Goal: Task Accomplishment & Management: Use online tool/utility

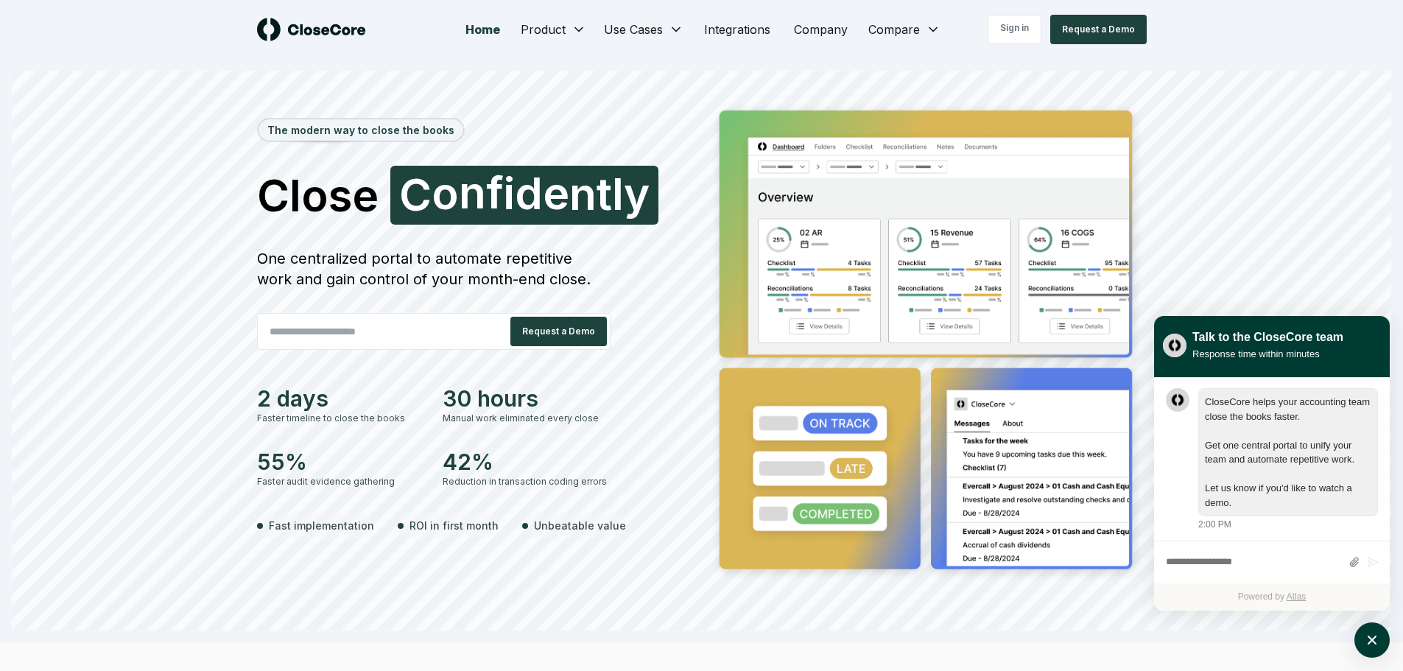
scroll to position [1, 0]
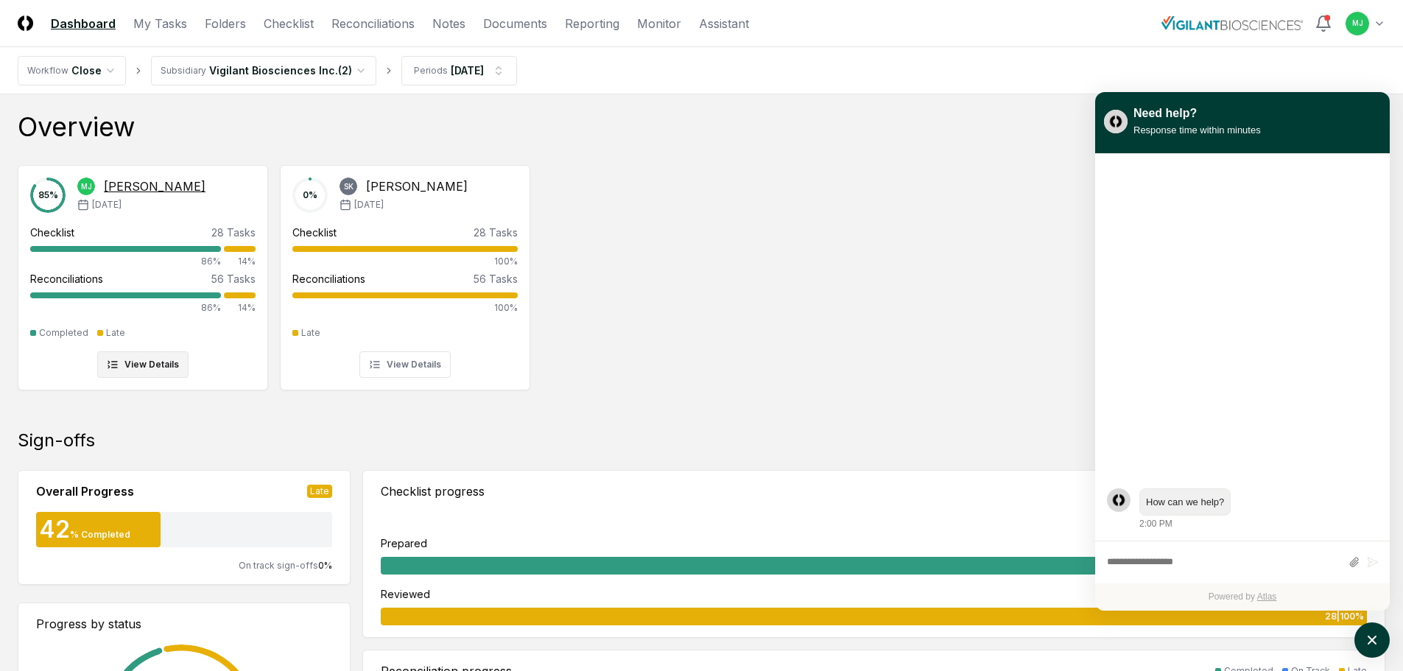
click at [222, 244] on div "Checklist 28 Tasks 86% 14%" at bounding box center [142, 246] width 225 height 43
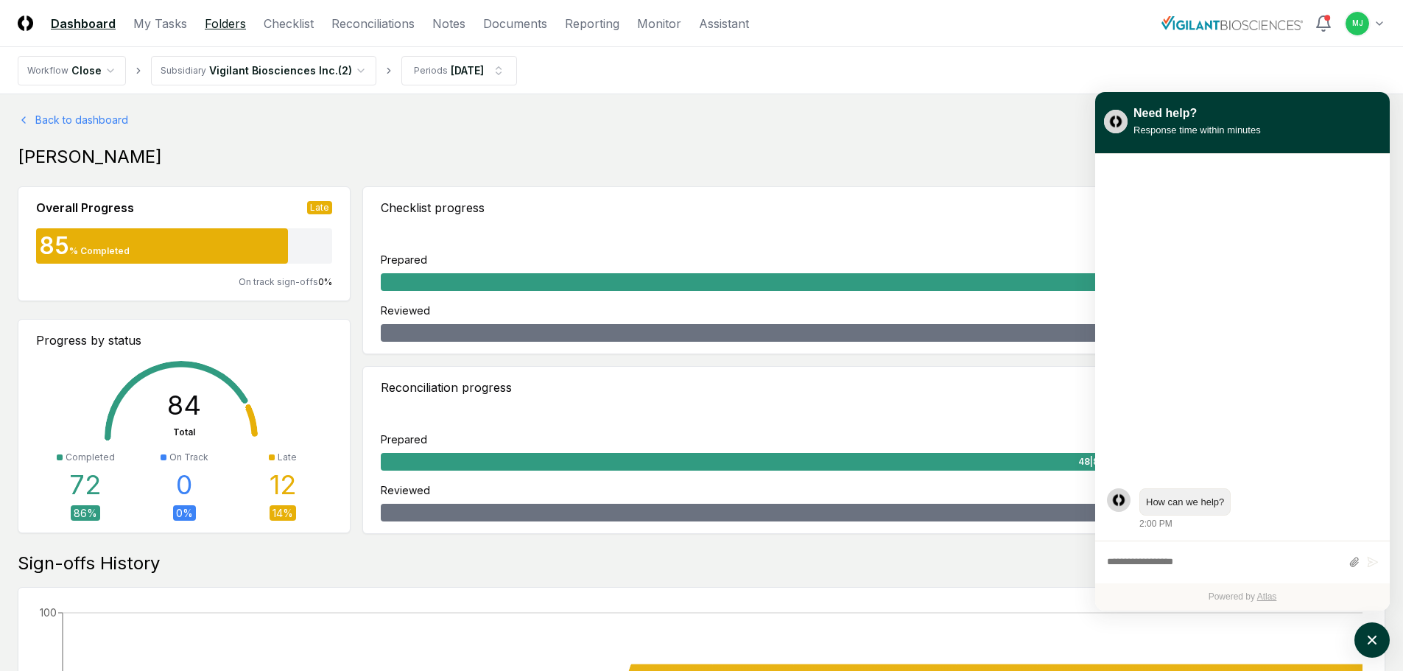
click at [236, 25] on link "Folders" at bounding box center [225, 24] width 41 height 18
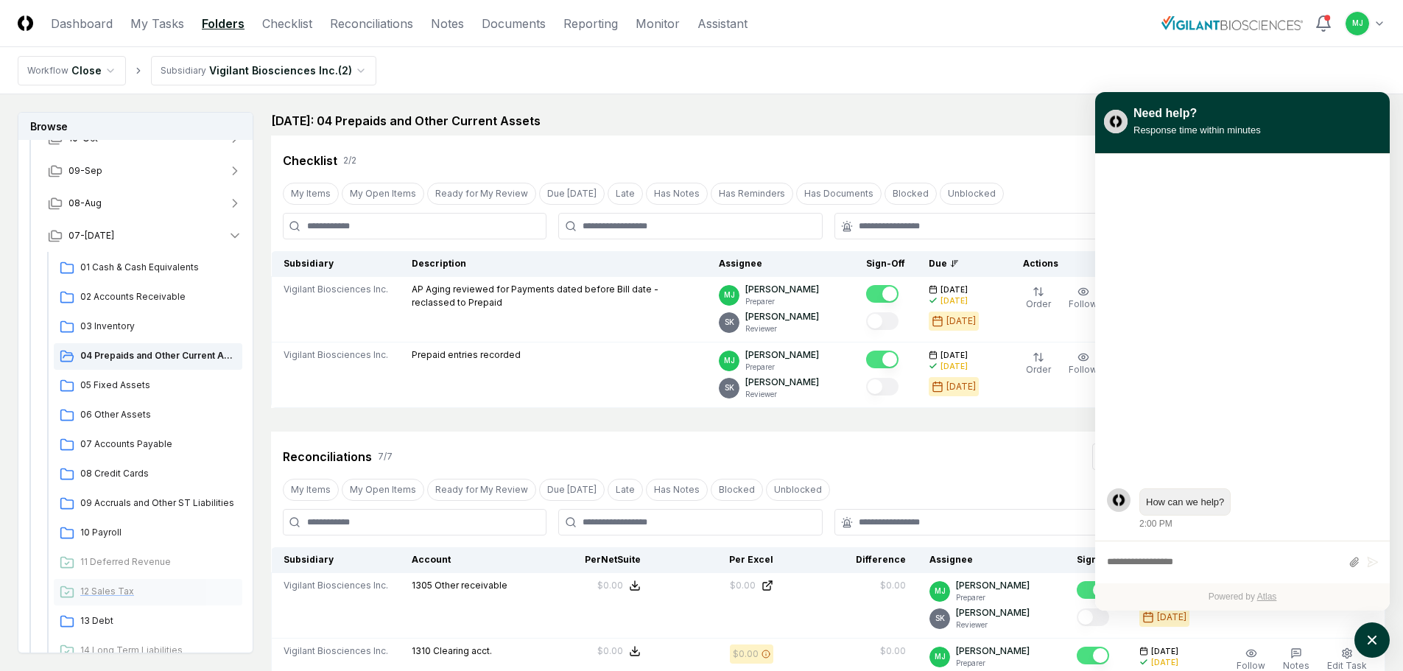
scroll to position [147, 0]
click at [112, 328] on span "03 Inventory" at bounding box center [158, 326] width 156 height 13
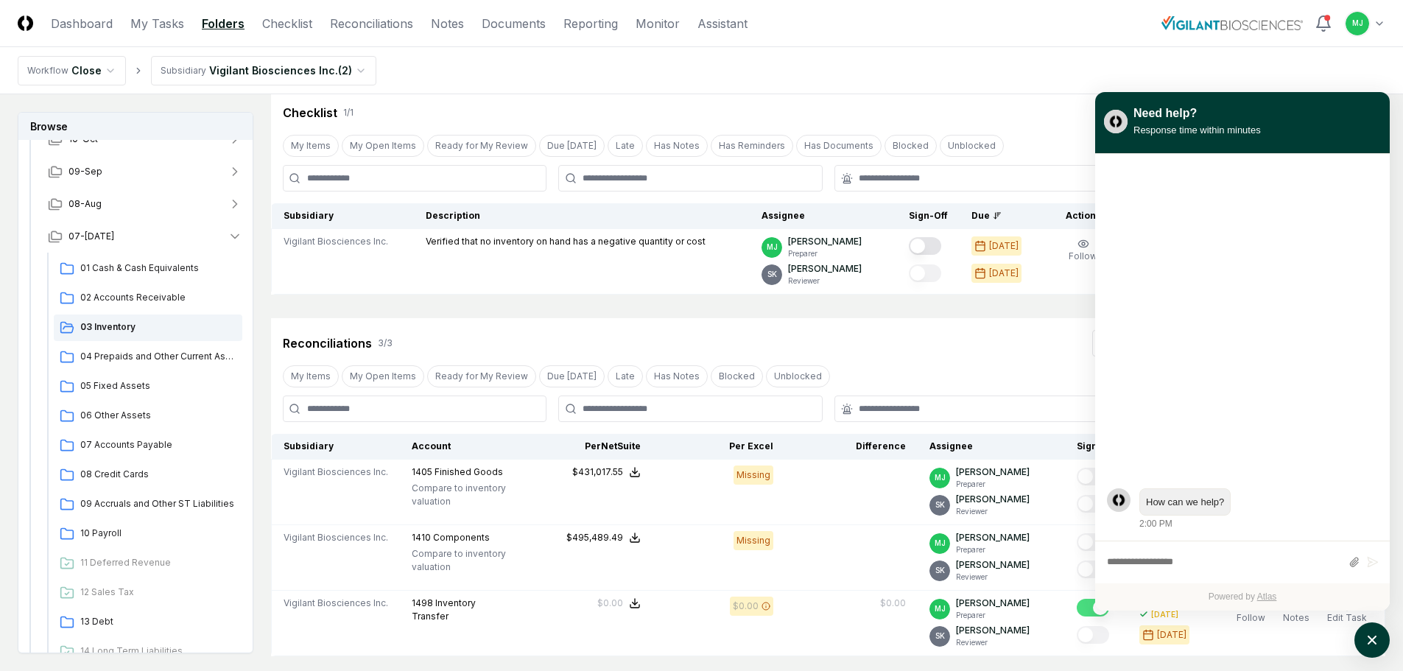
scroll to position [74, 0]
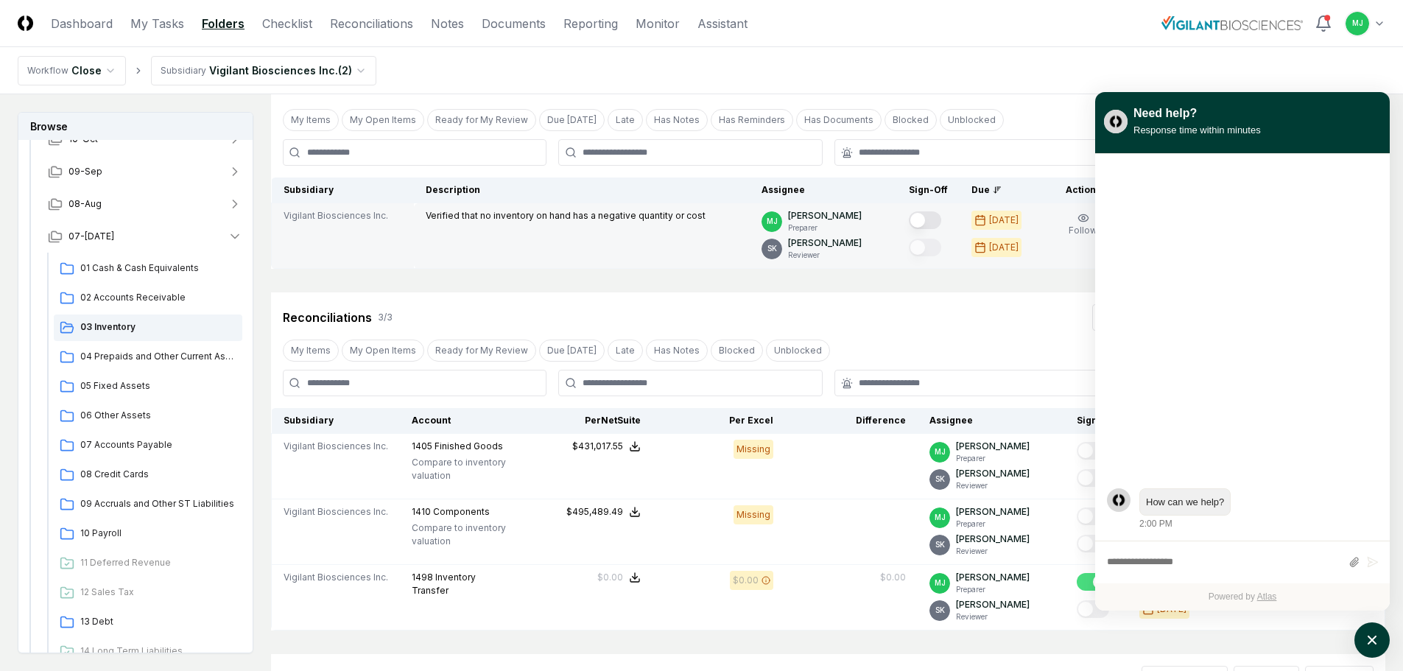
click at [941, 222] on button "Mark complete" at bounding box center [925, 220] width 32 height 18
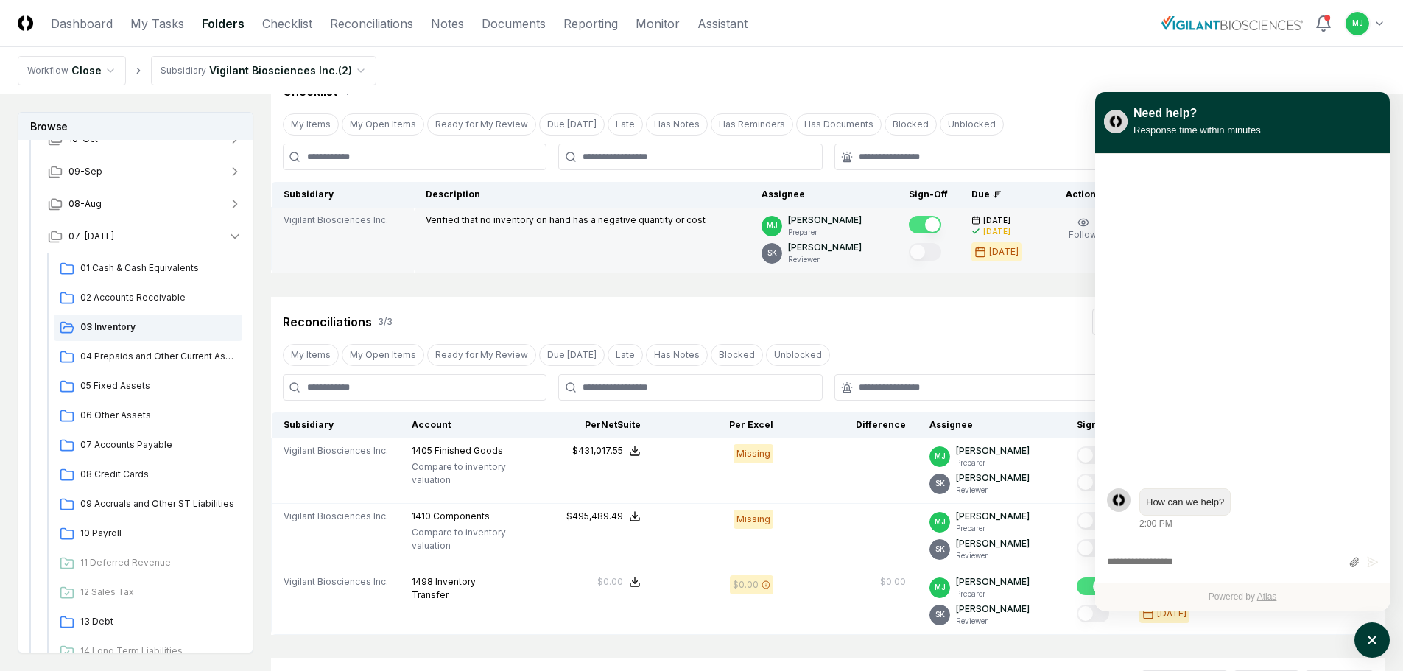
scroll to position [0, 0]
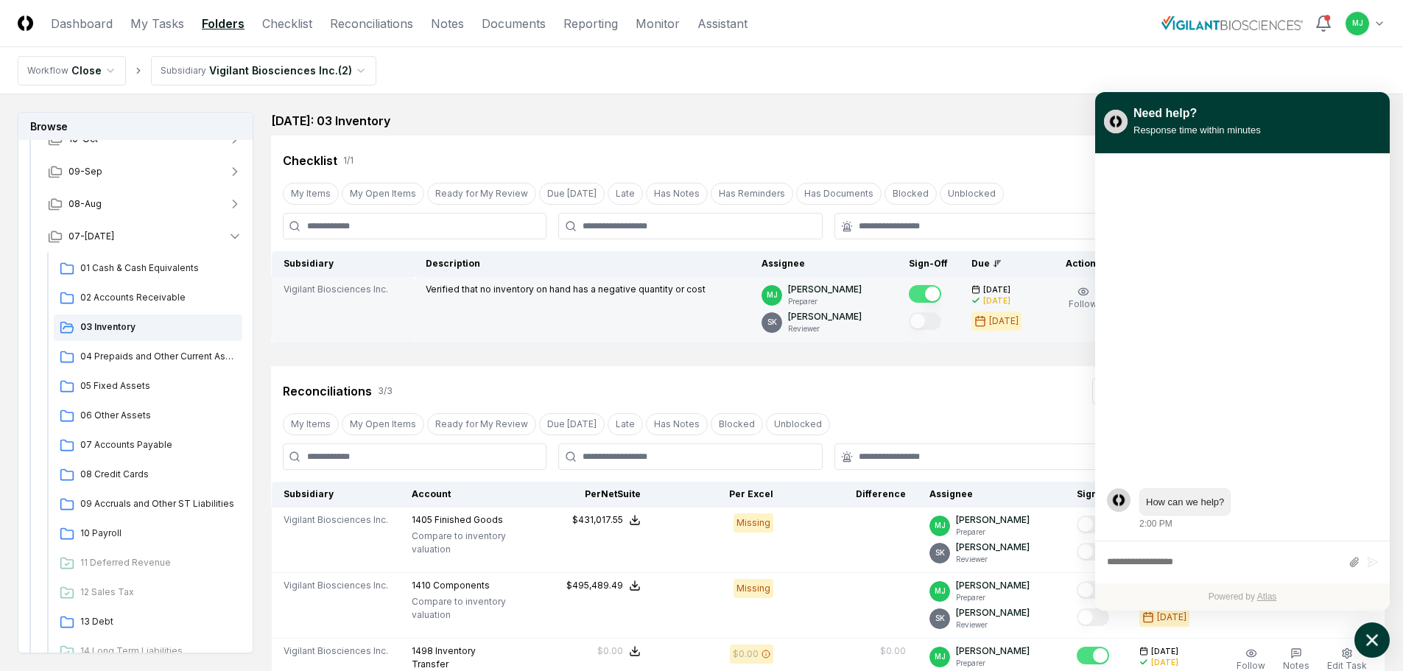
click at [1366, 636] on icon "atlas-launcher" at bounding box center [1372, 640] width 21 height 21
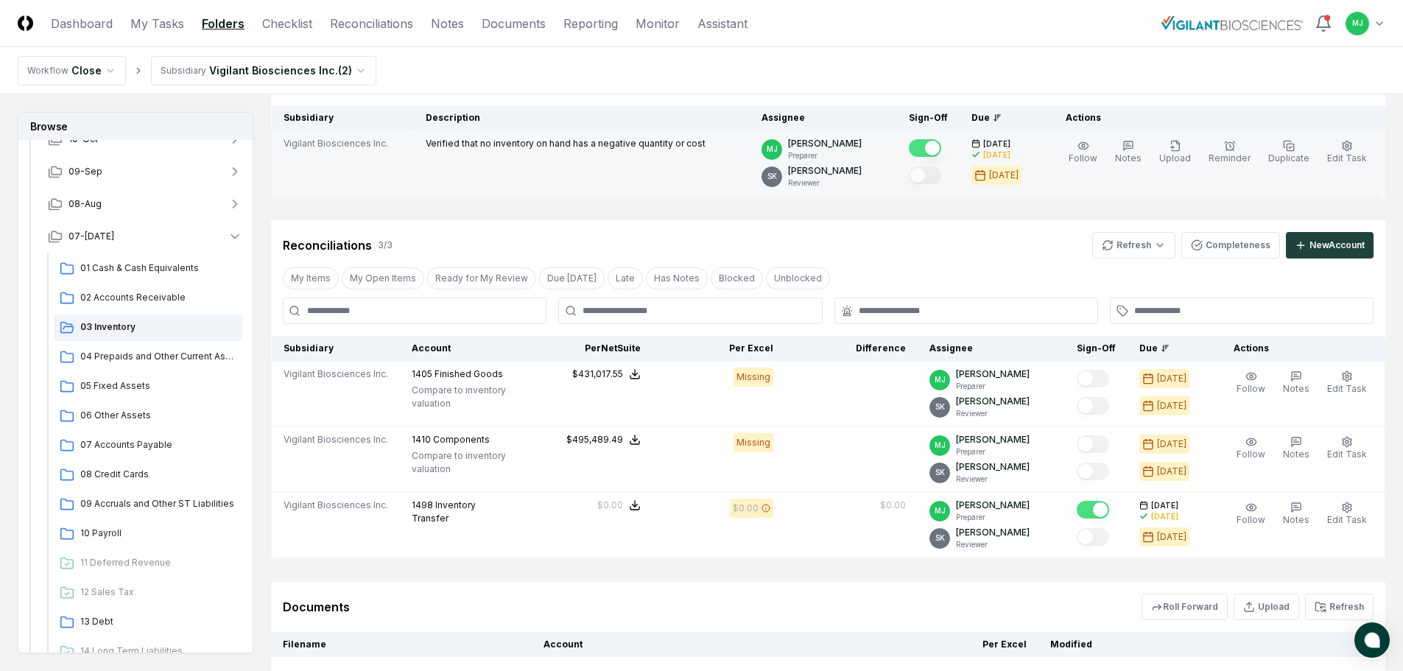
scroll to position [147, 0]
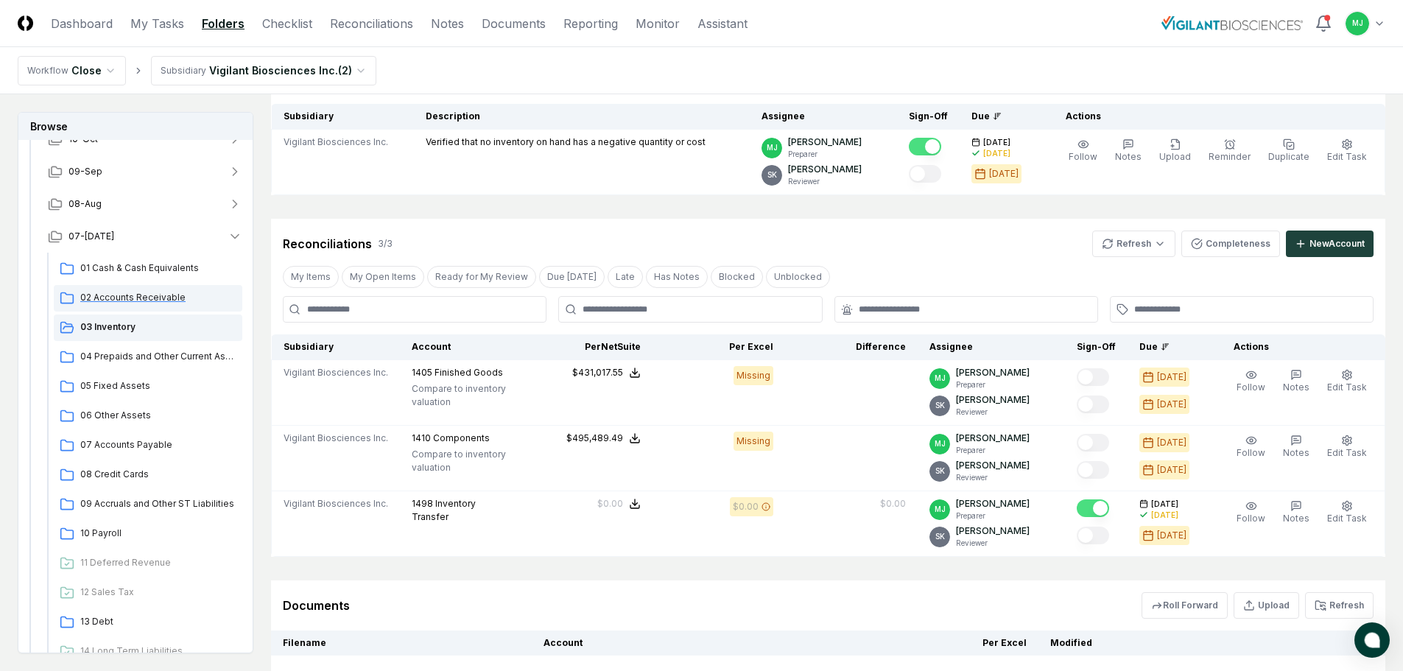
click at [161, 302] on span "02 Accounts Receivable" at bounding box center [158, 297] width 156 height 13
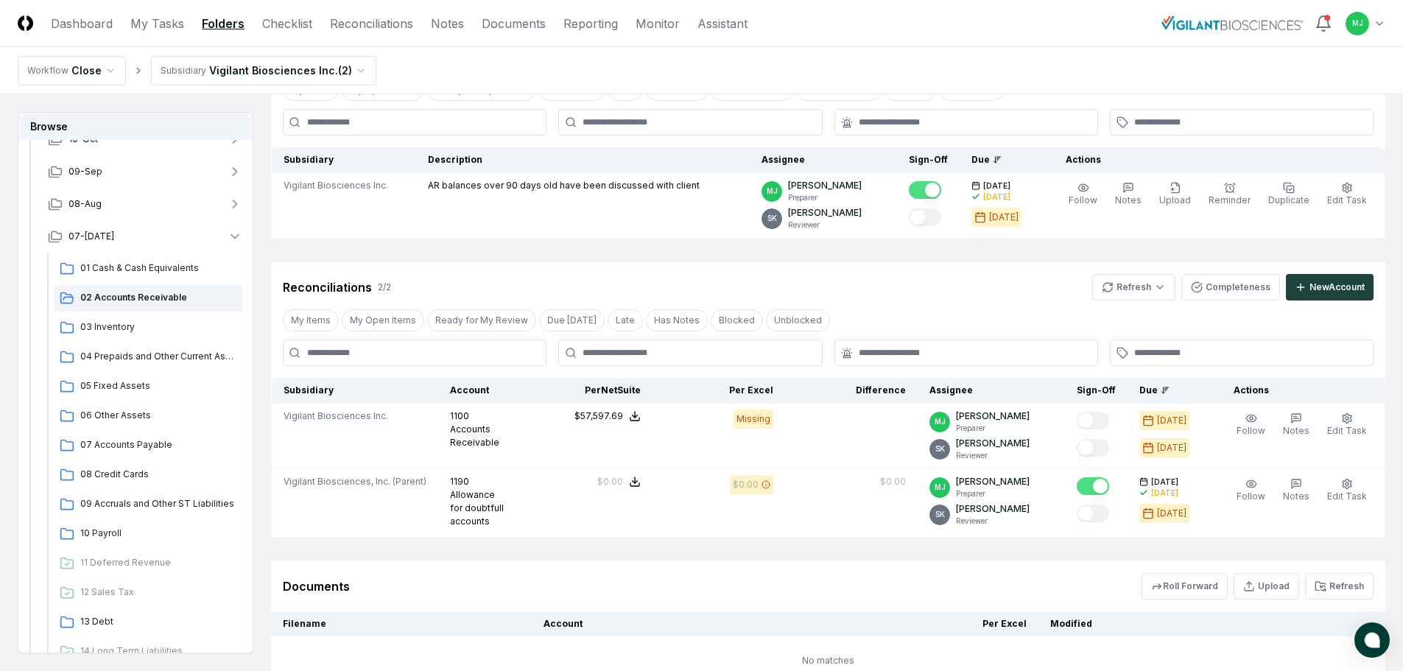
scroll to position [147, 0]
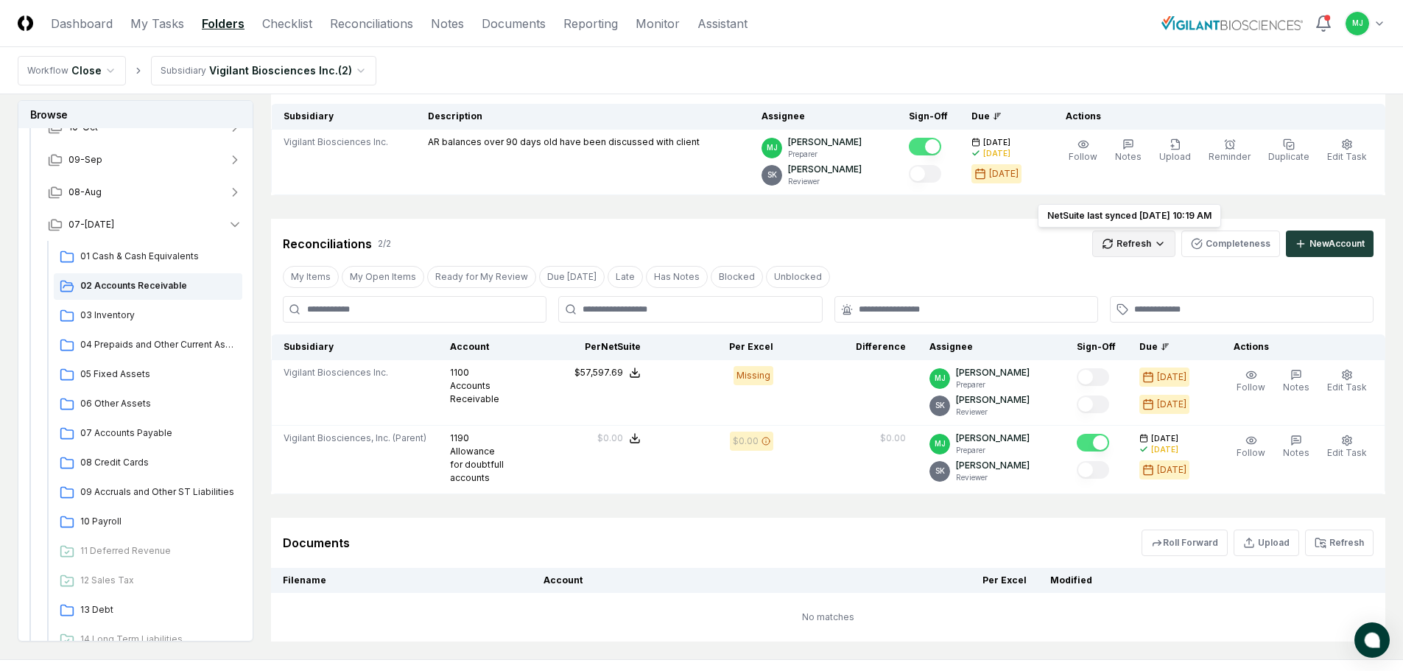
click at [1150, 245] on html "CloseCore Dashboard My Tasks Folders Checklist Reconciliations Notes Documents …" at bounding box center [701, 300] width 1403 height 895
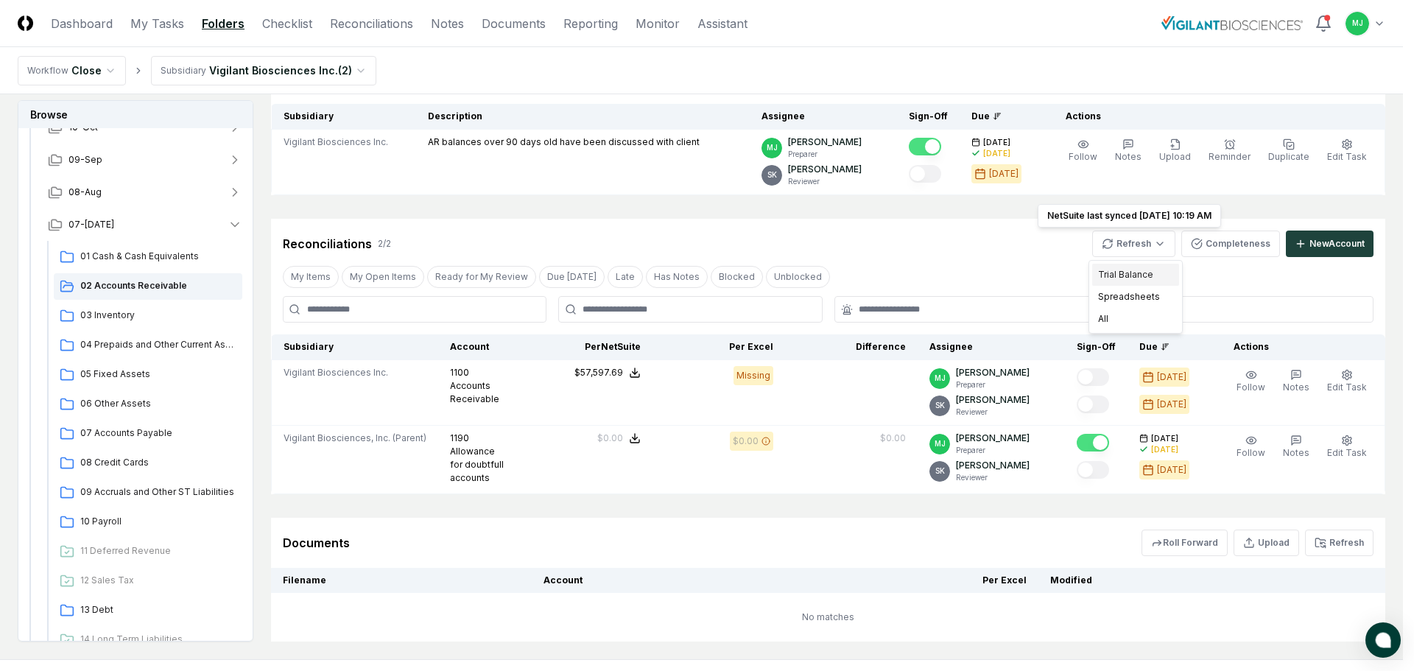
click at [1136, 276] on div "Trial Balance" at bounding box center [1135, 275] width 87 height 22
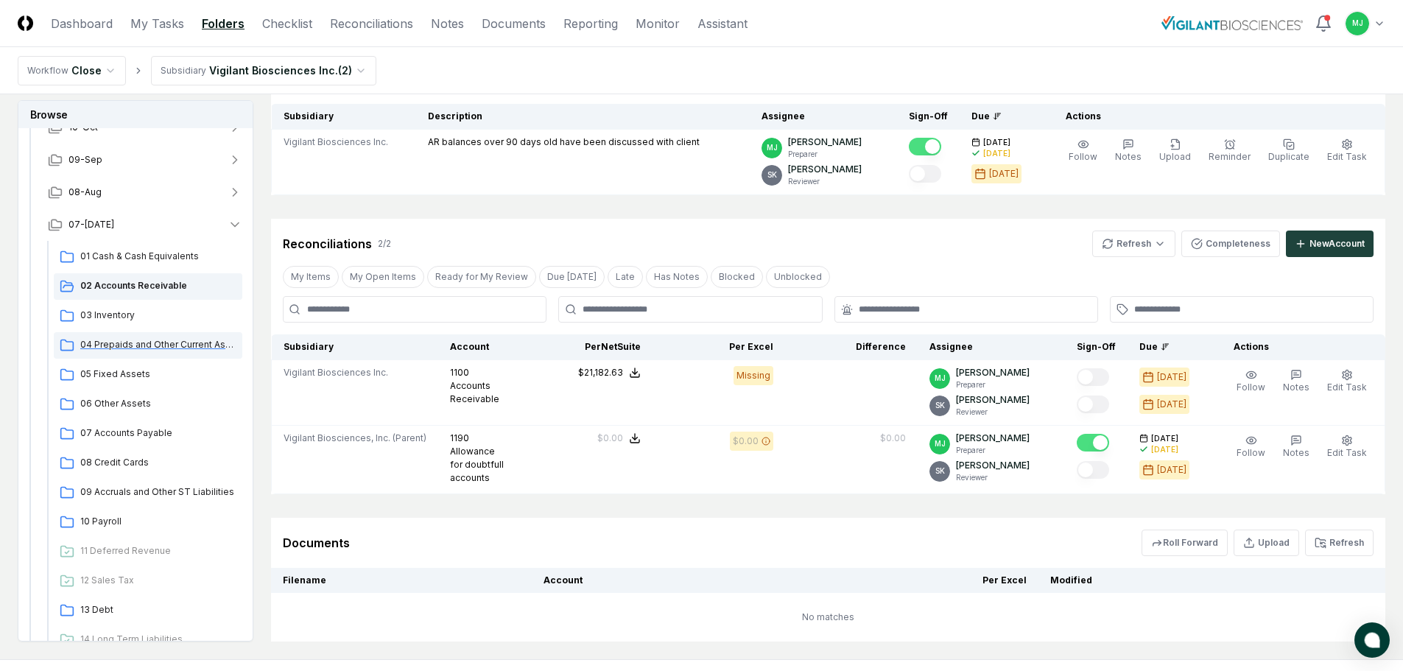
click at [109, 341] on span "04 Prepaids and Other Current Assets" at bounding box center [158, 344] width 156 height 13
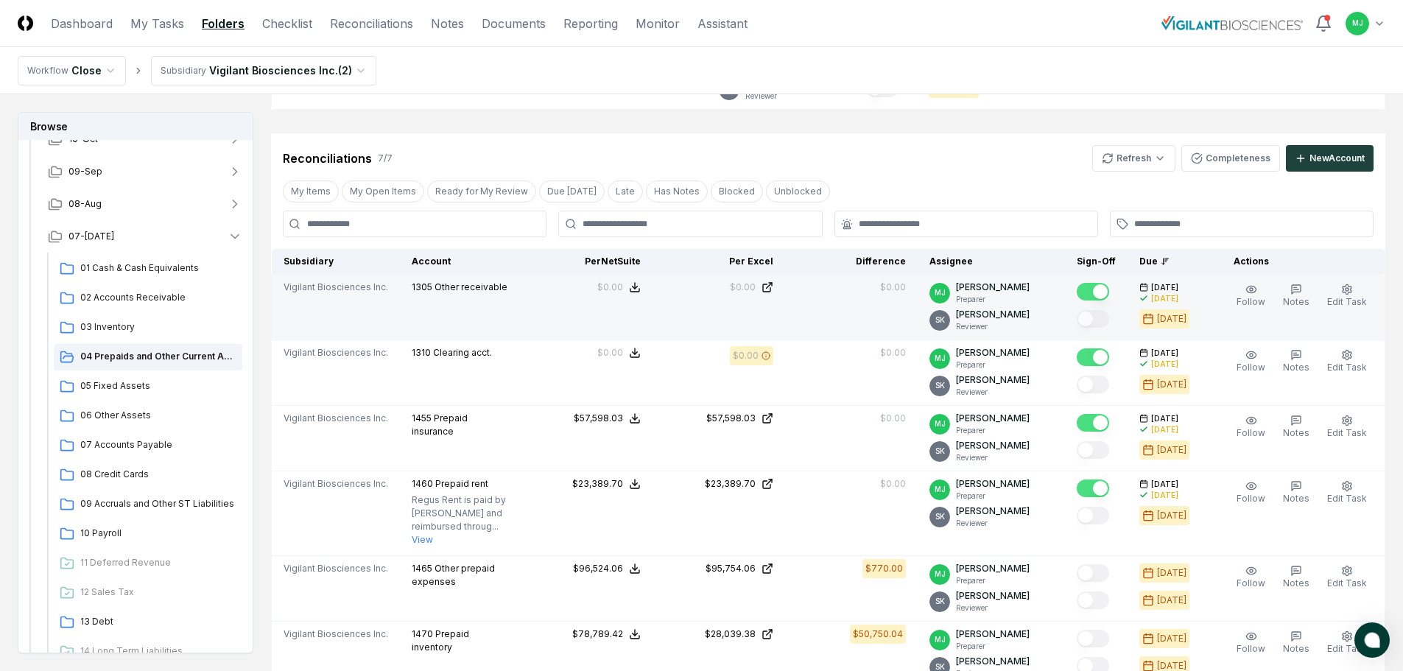
scroll to position [295, 0]
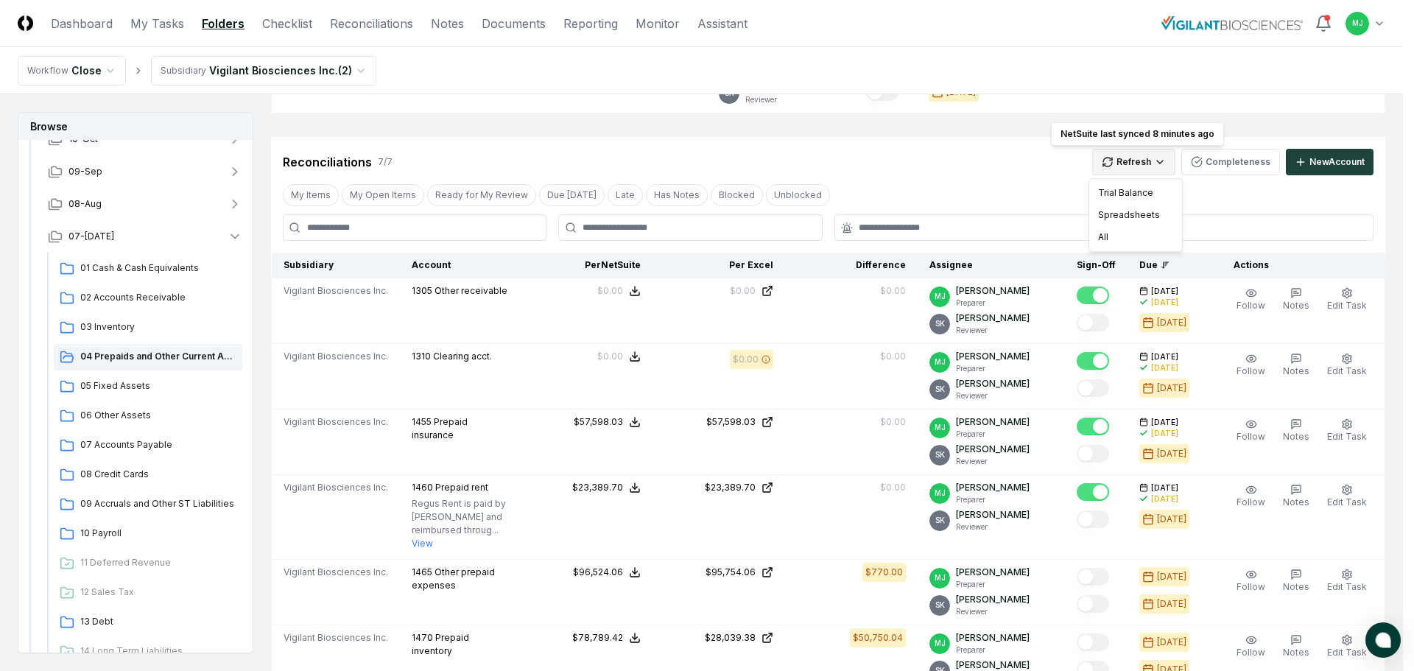
click at [1164, 162] on html "CloseCore Dashboard My Tasks Folders Checklist Reconciliations Notes Documents …" at bounding box center [707, 450] width 1414 height 1491
click at [1125, 217] on div "Spreadsheets" at bounding box center [1135, 215] width 87 height 22
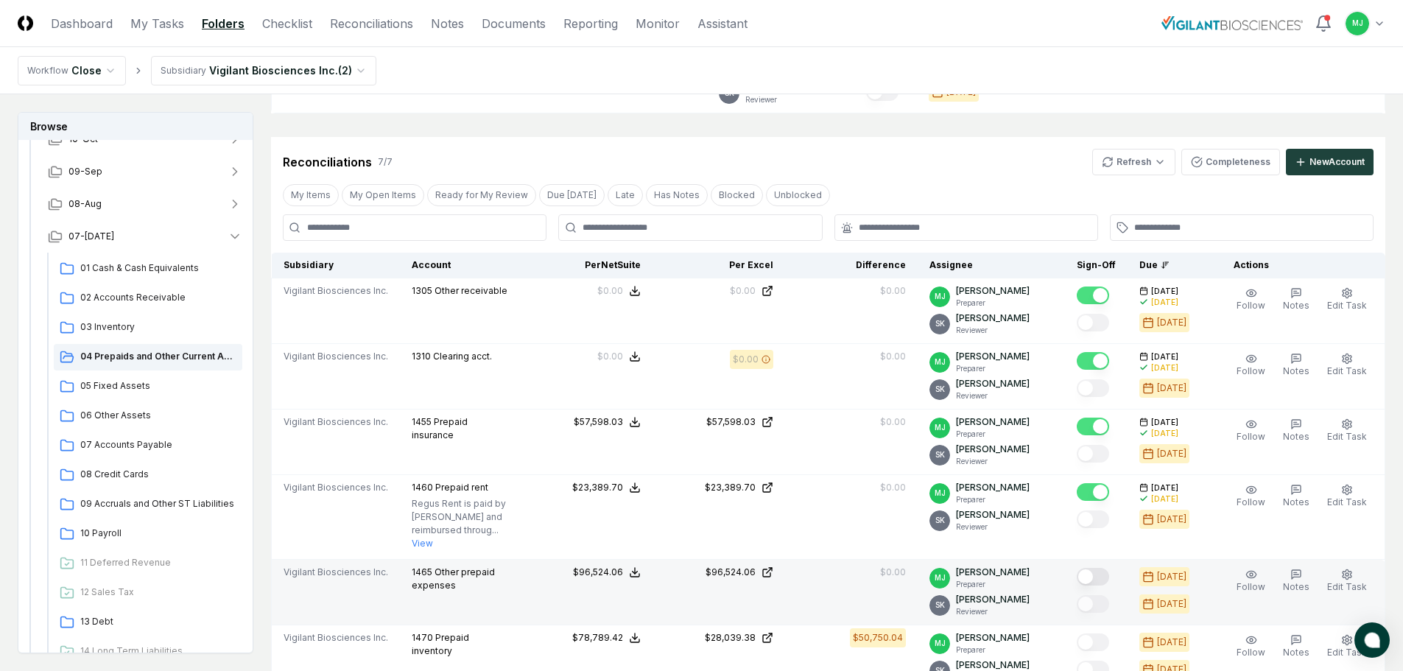
click at [1106, 580] on button "Mark complete" at bounding box center [1093, 577] width 32 height 18
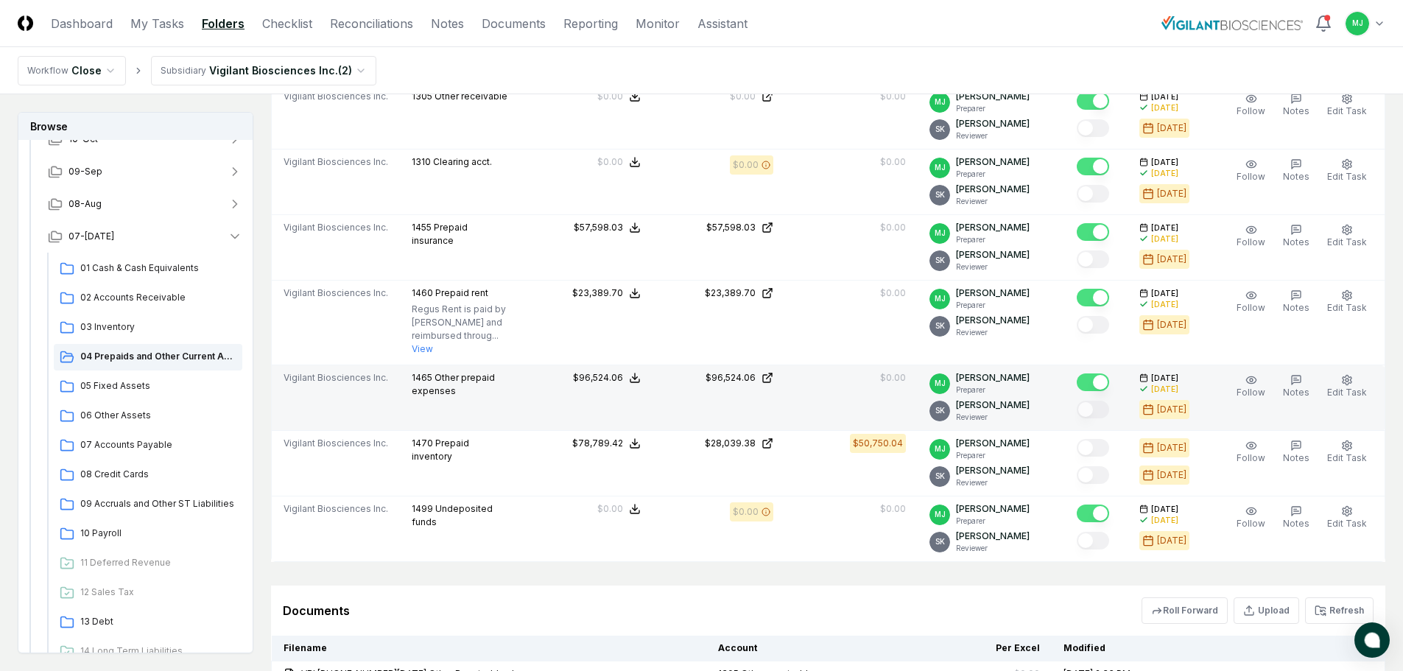
scroll to position [516, 0]
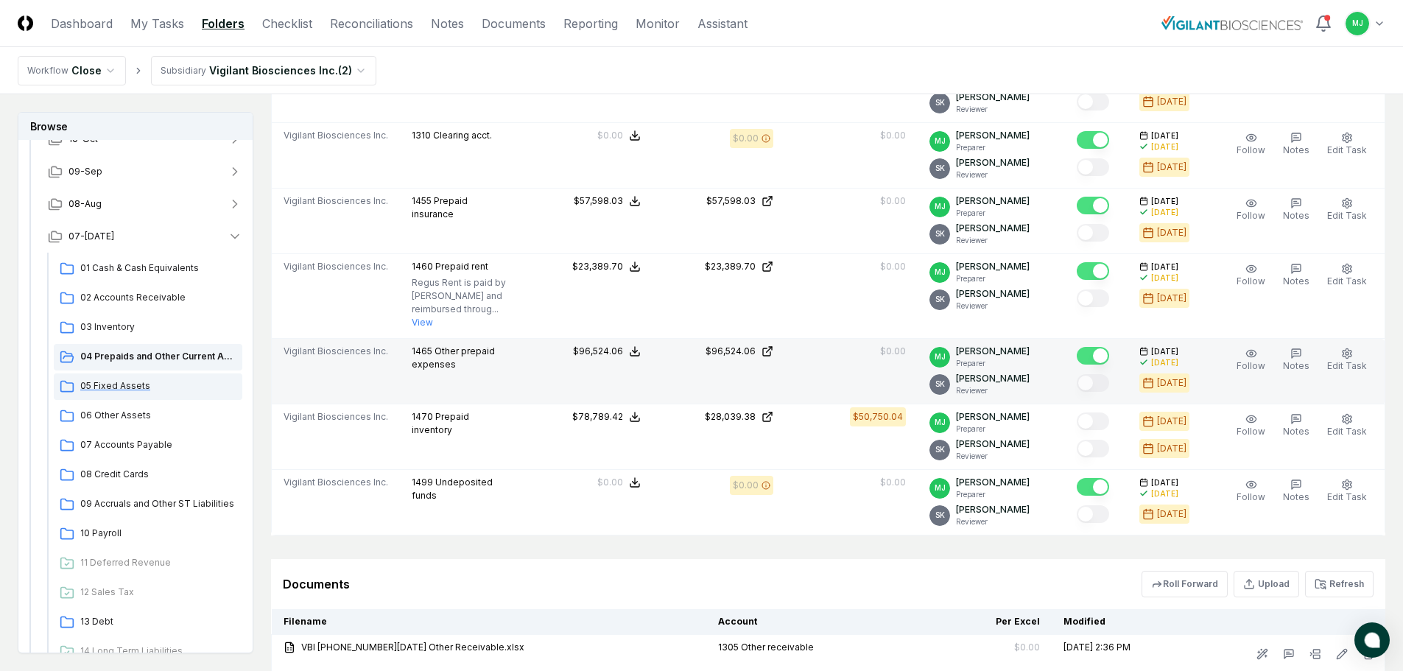
click at [91, 384] on span "05 Fixed Assets" at bounding box center [158, 385] width 156 height 13
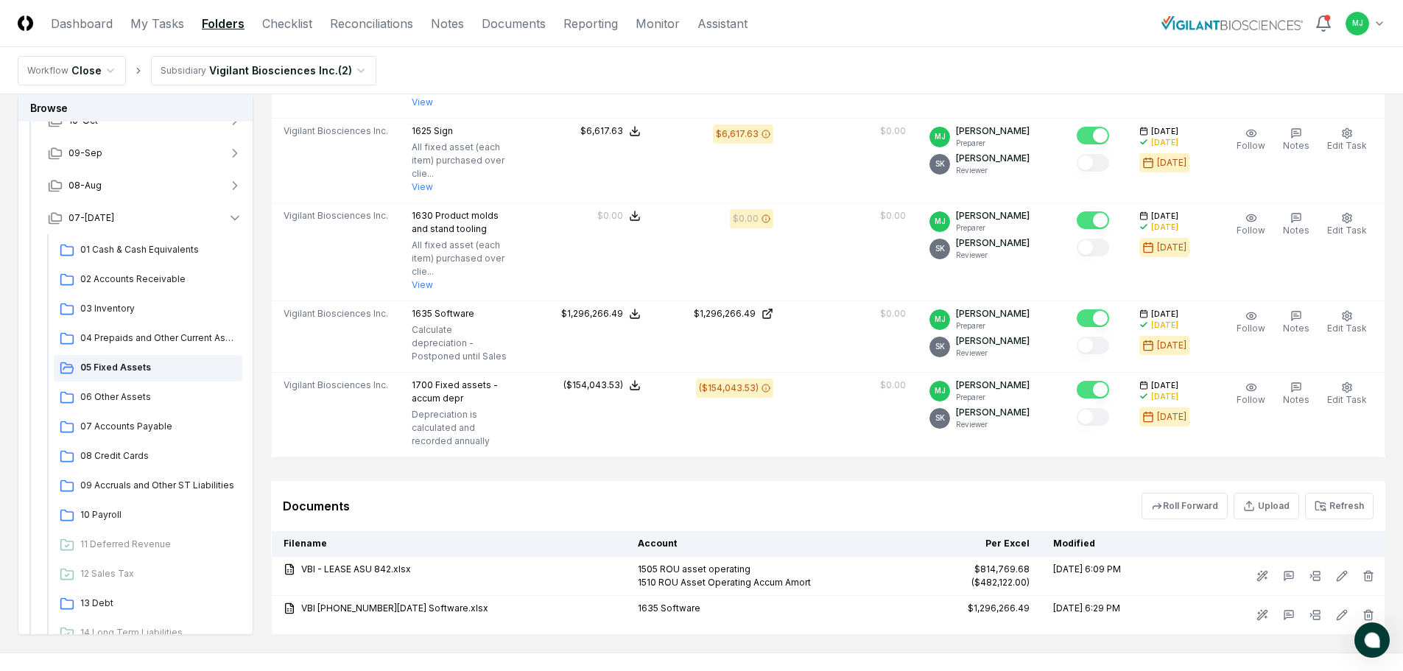
scroll to position [1015, 0]
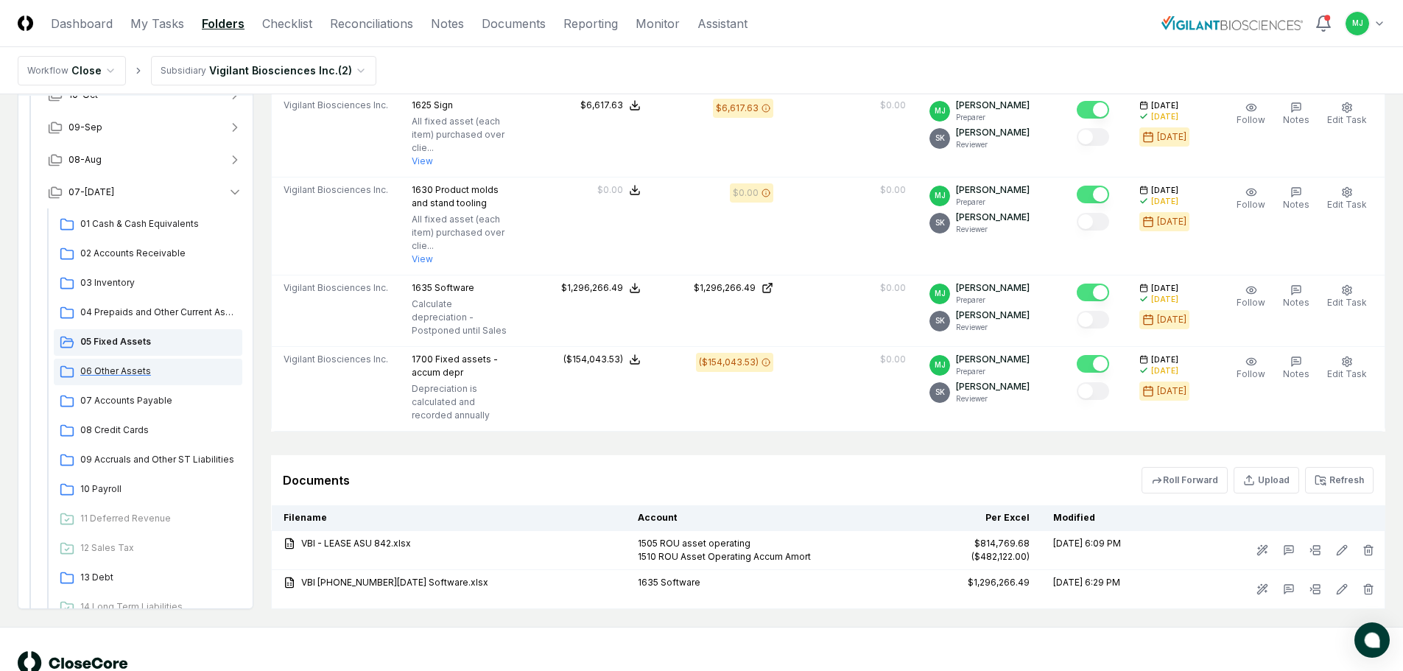
click at [102, 365] on span "06 Other Assets" at bounding box center [158, 371] width 156 height 13
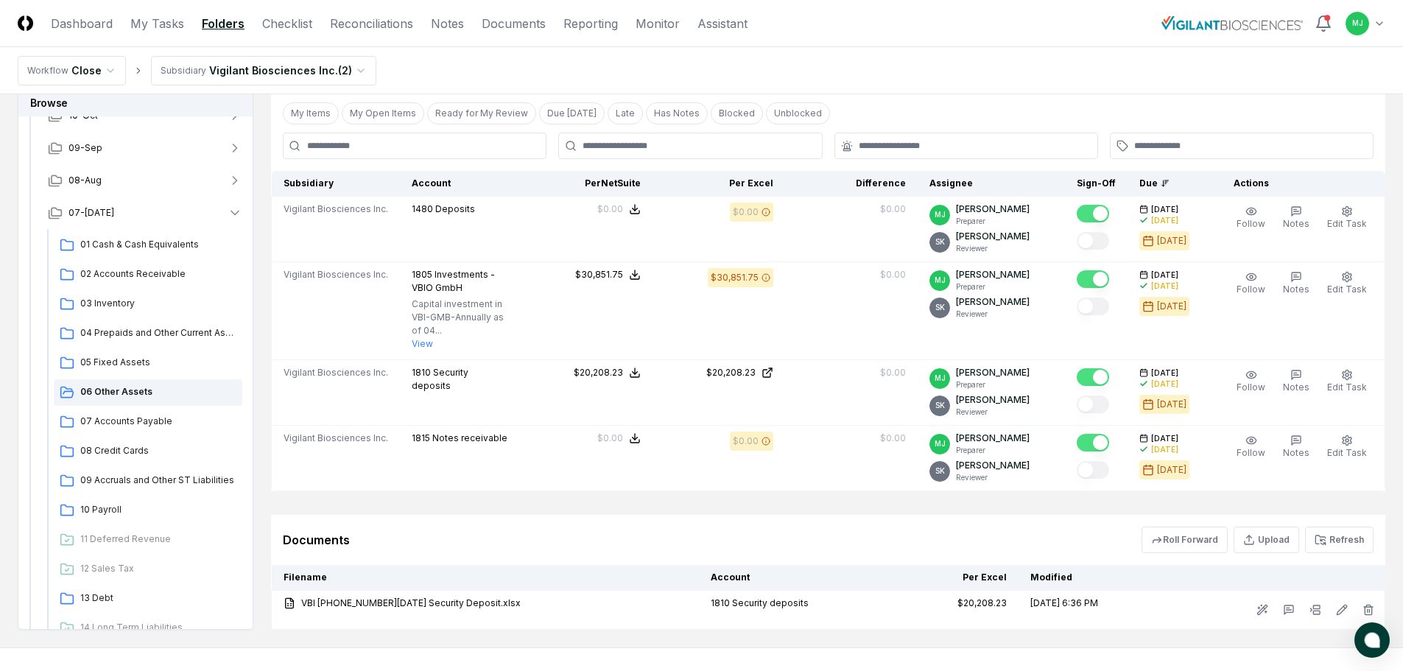
scroll to position [295, 0]
click at [149, 423] on span "07 Accounts Payable" at bounding box center [158, 419] width 156 height 13
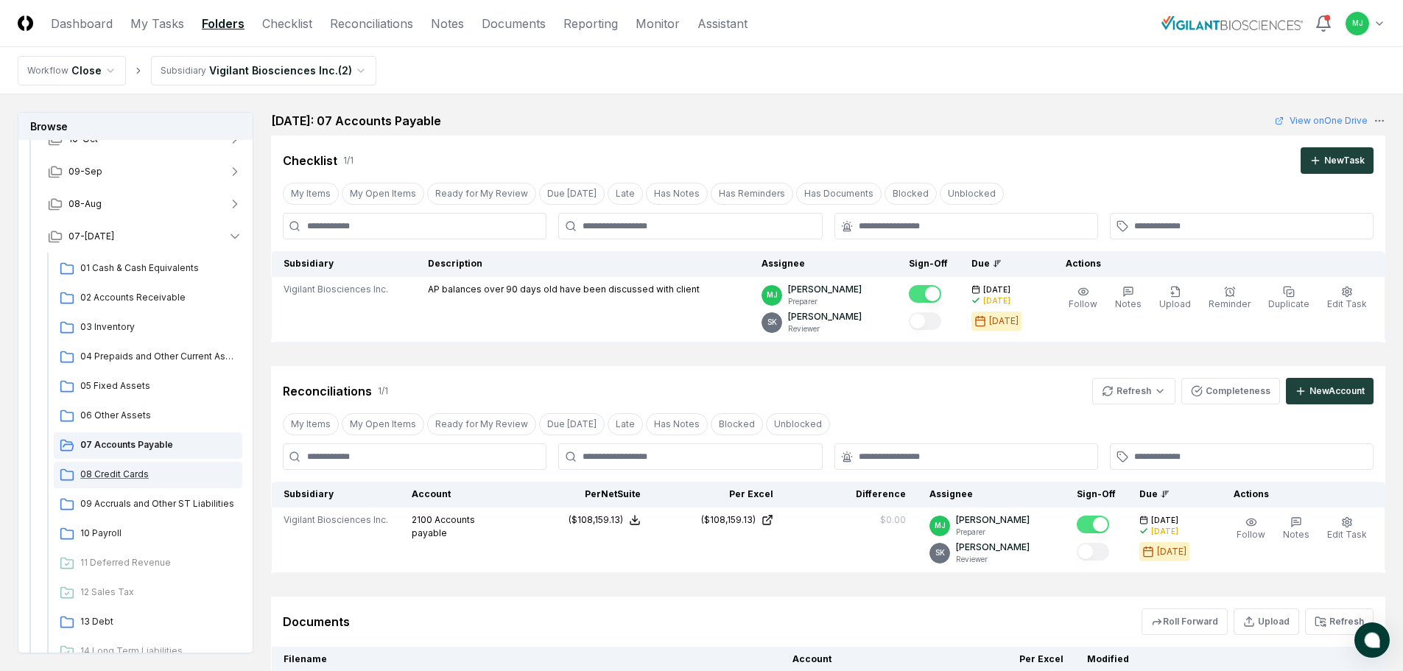
click at [103, 470] on span "08 Credit Cards" at bounding box center [158, 474] width 156 height 13
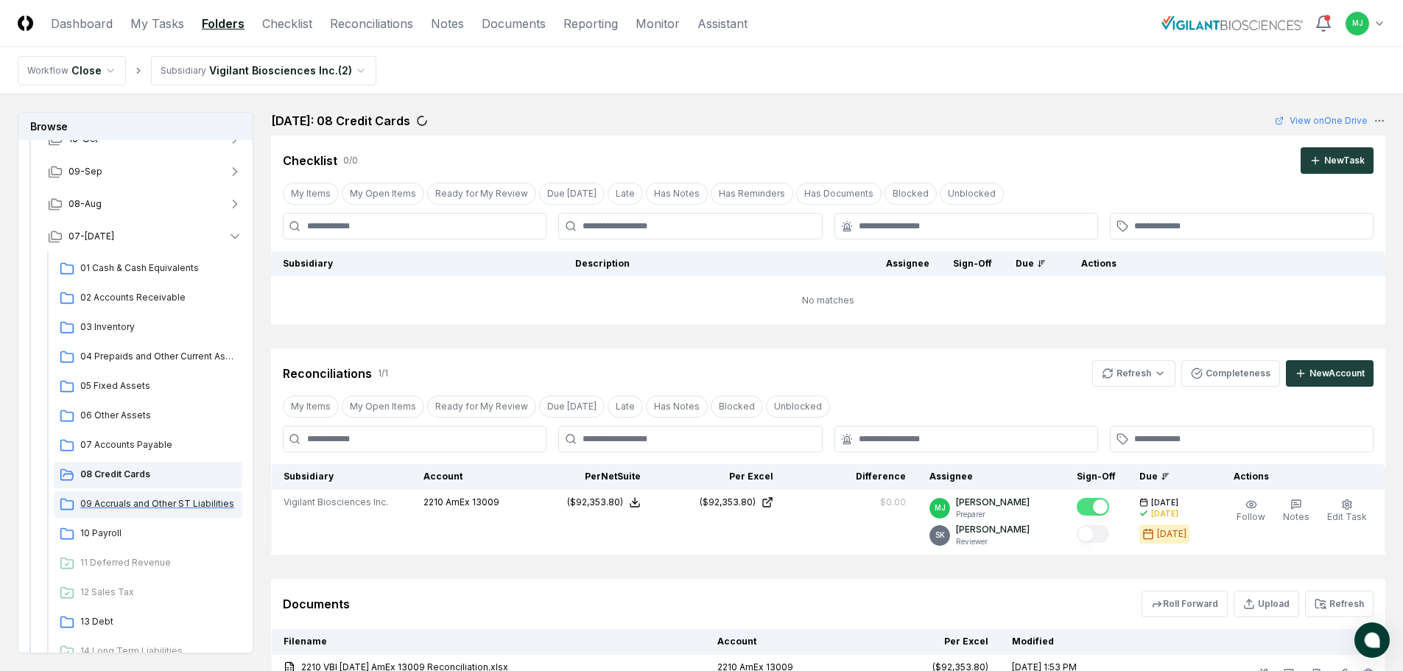
click at [99, 499] on span "09 Accruals and Other ST Liabilities" at bounding box center [158, 503] width 156 height 13
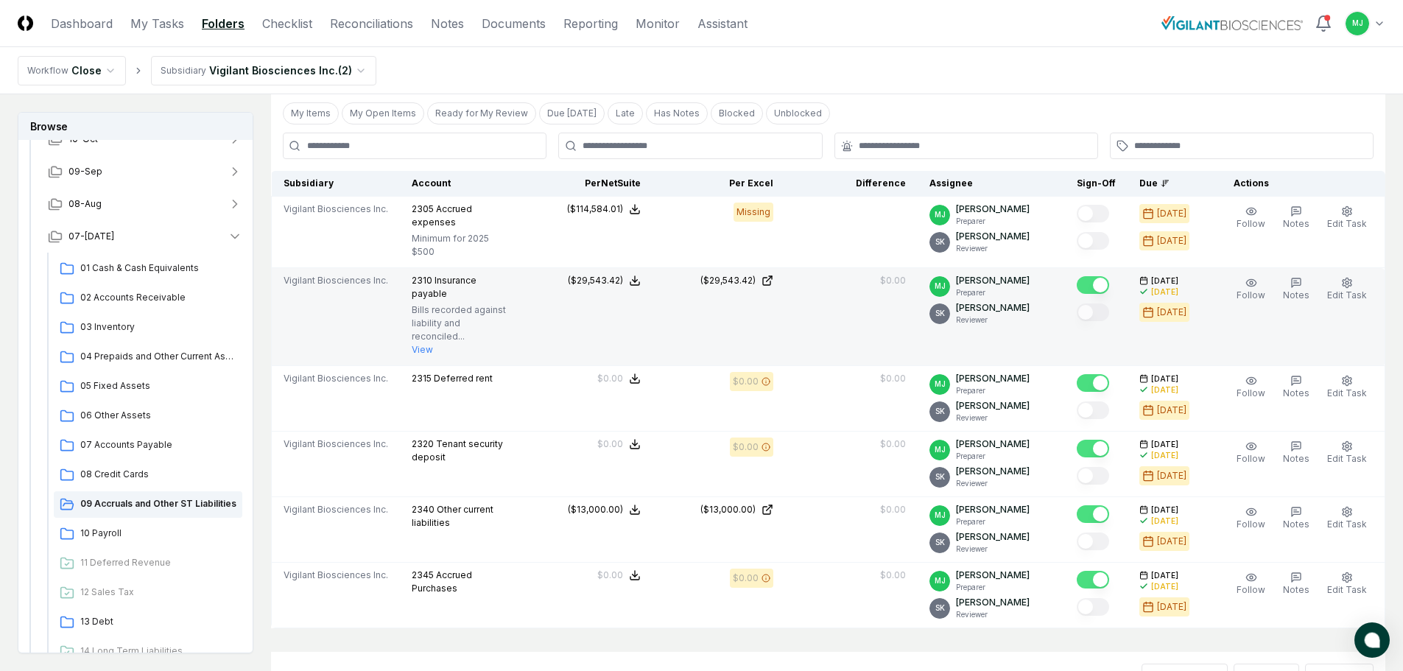
scroll to position [295, 0]
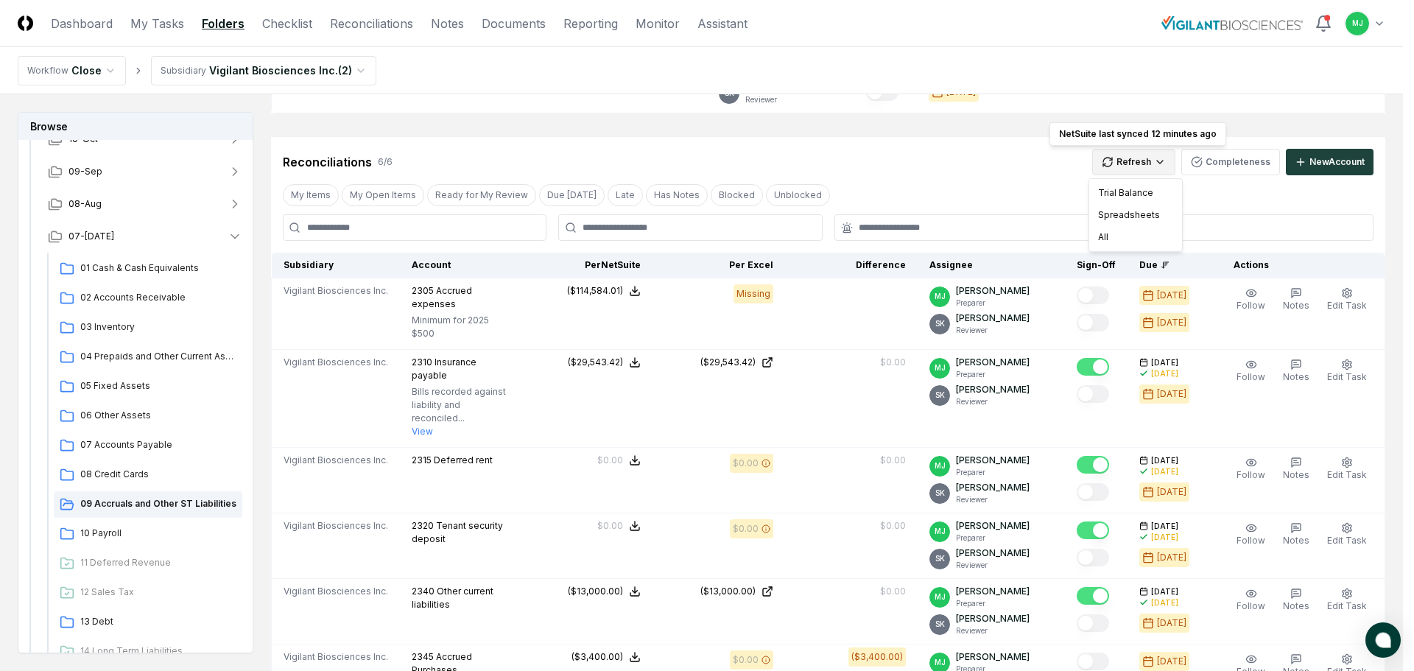
click at [1136, 158] on html "CloseCore Dashboard My Tasks Folders Checklist Reconciliations Notes Documents …" at bounding box center [707, 349] width 1414 height 1288
click at [1104, 217] on div "Spreadsheets" at bounding box center [1135, 215] width 87 height 22
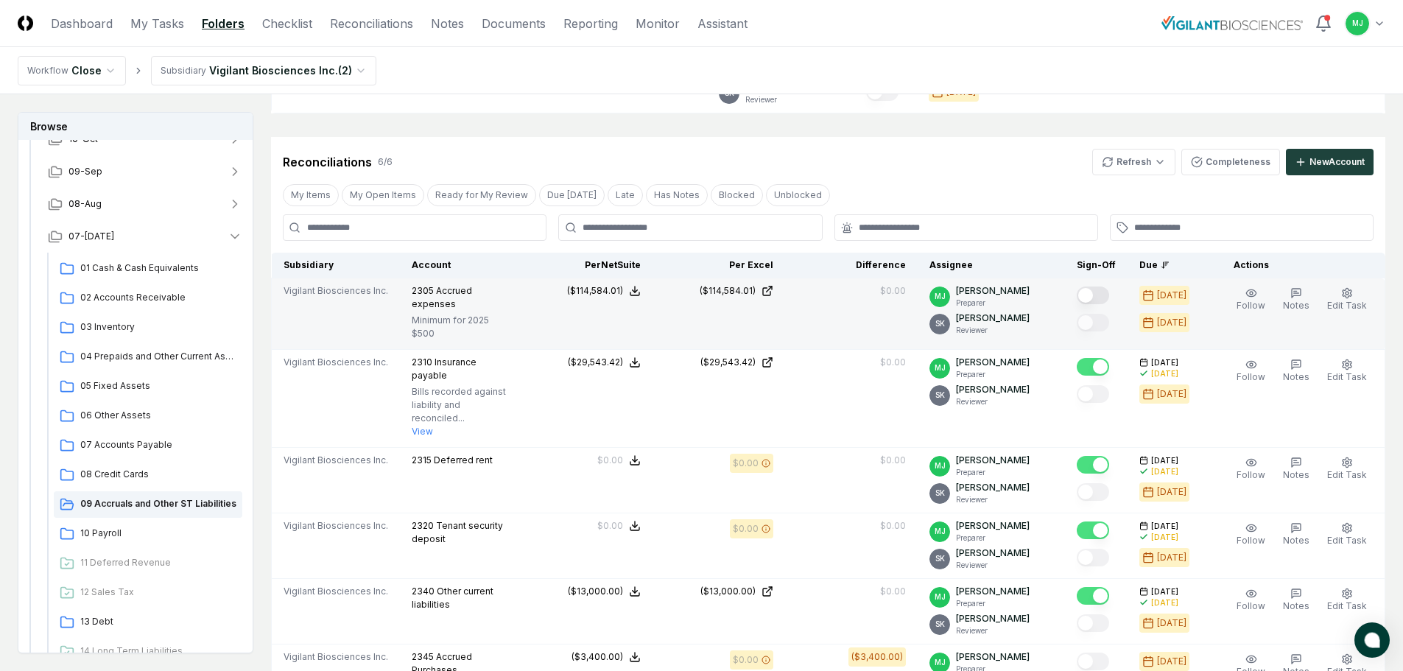
click at [1106, 291] on button "Mark complete" at bounding box center [1093, 296] width 32 height 18
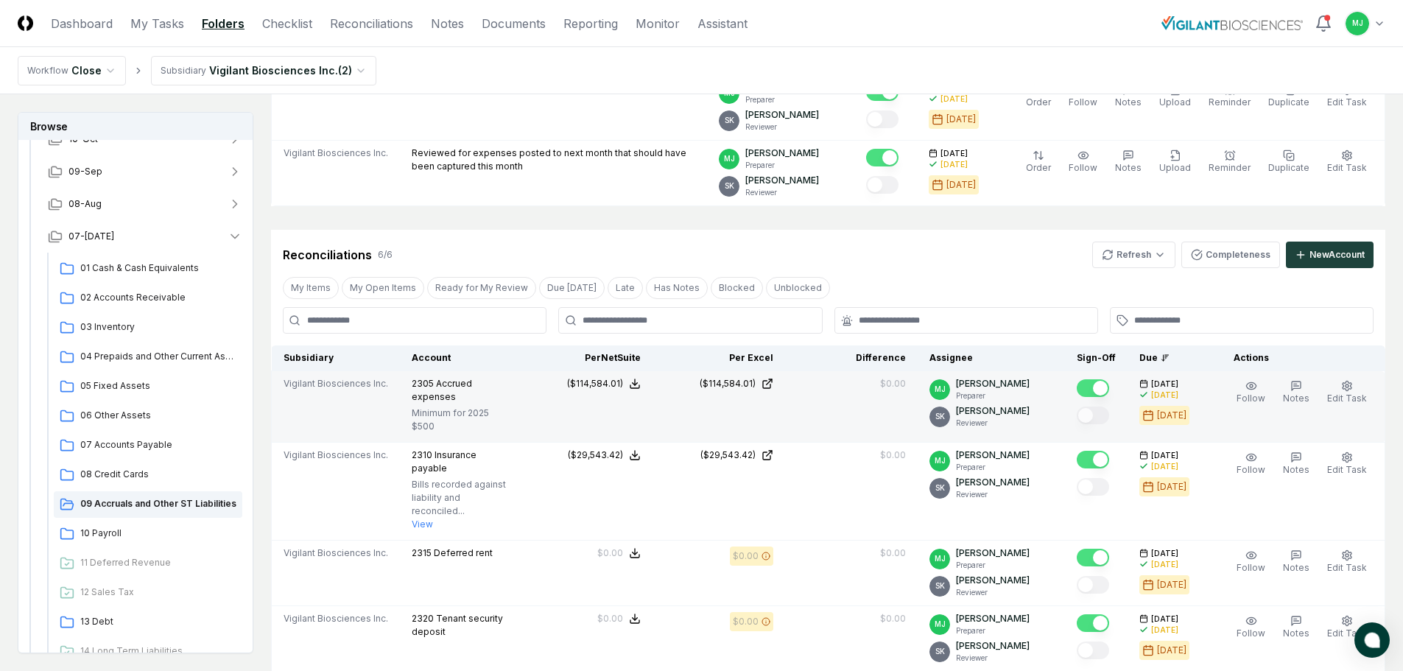
scroll to position [182, 0]
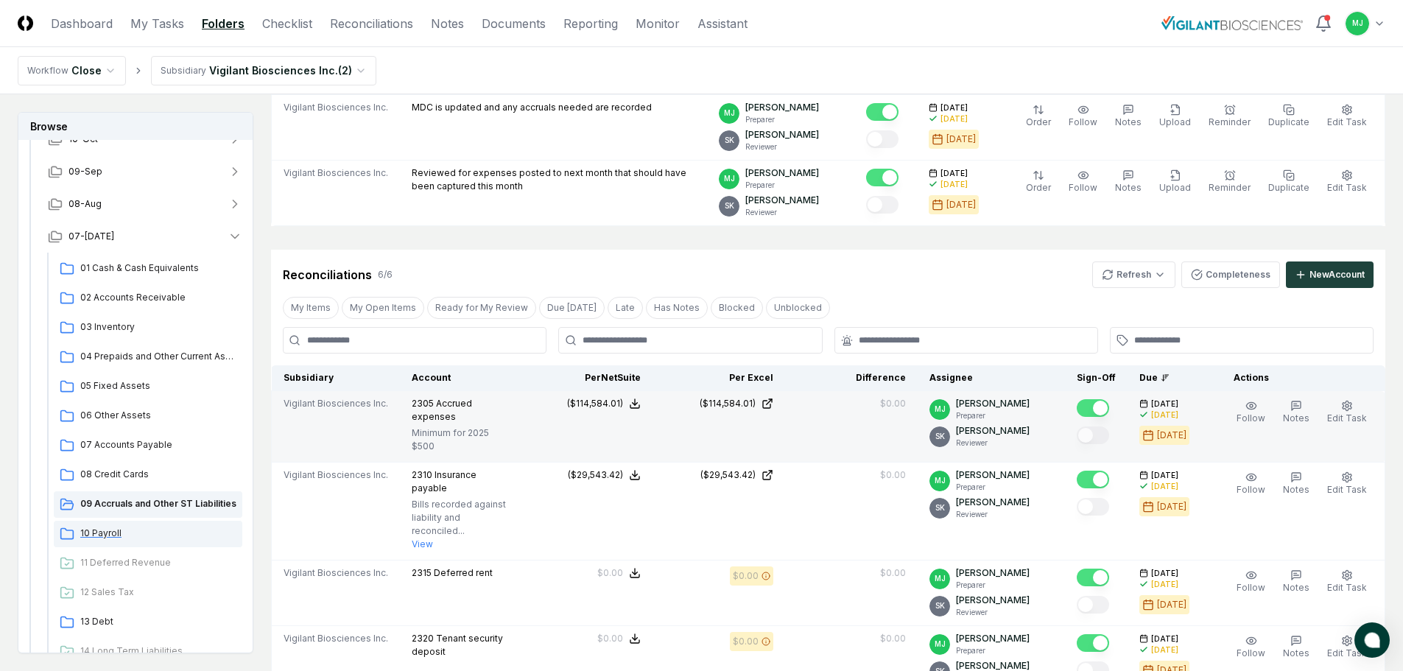
click at [122, 540] on div "10 Payroll" at bounding box center [148, 534] width 189 height 27
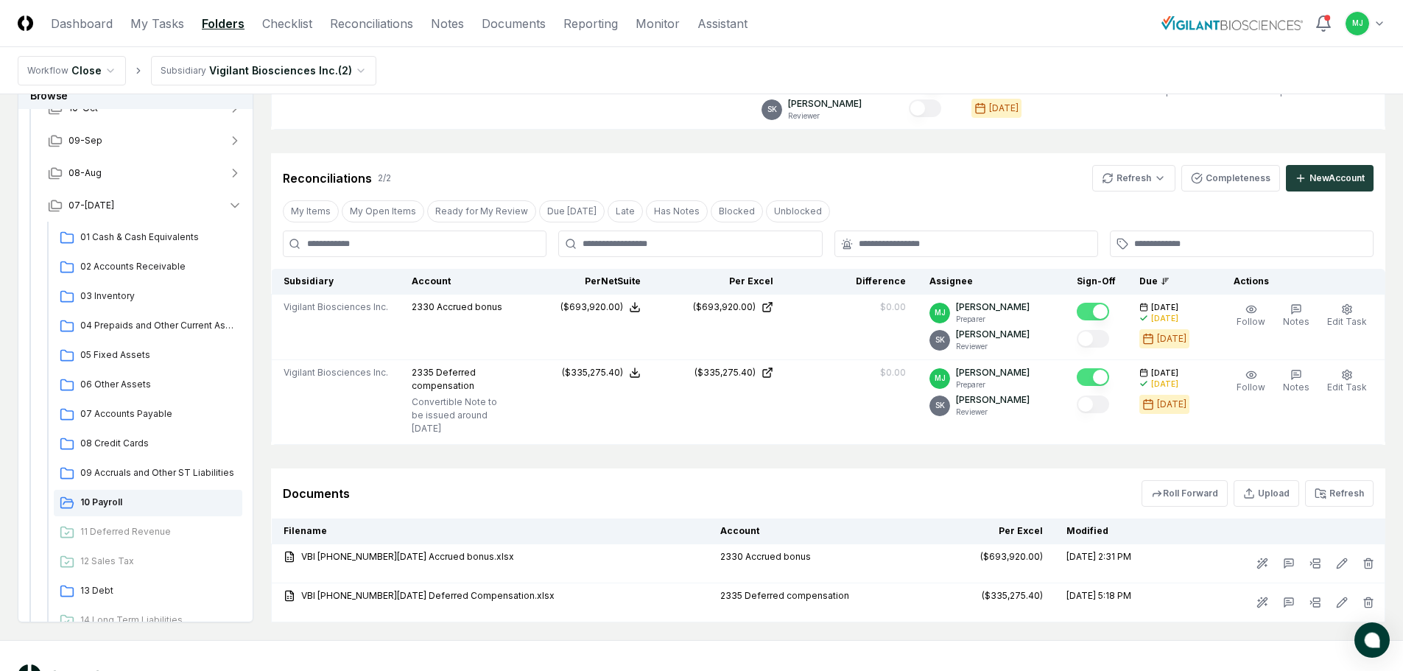
scroll to position [221, 0]
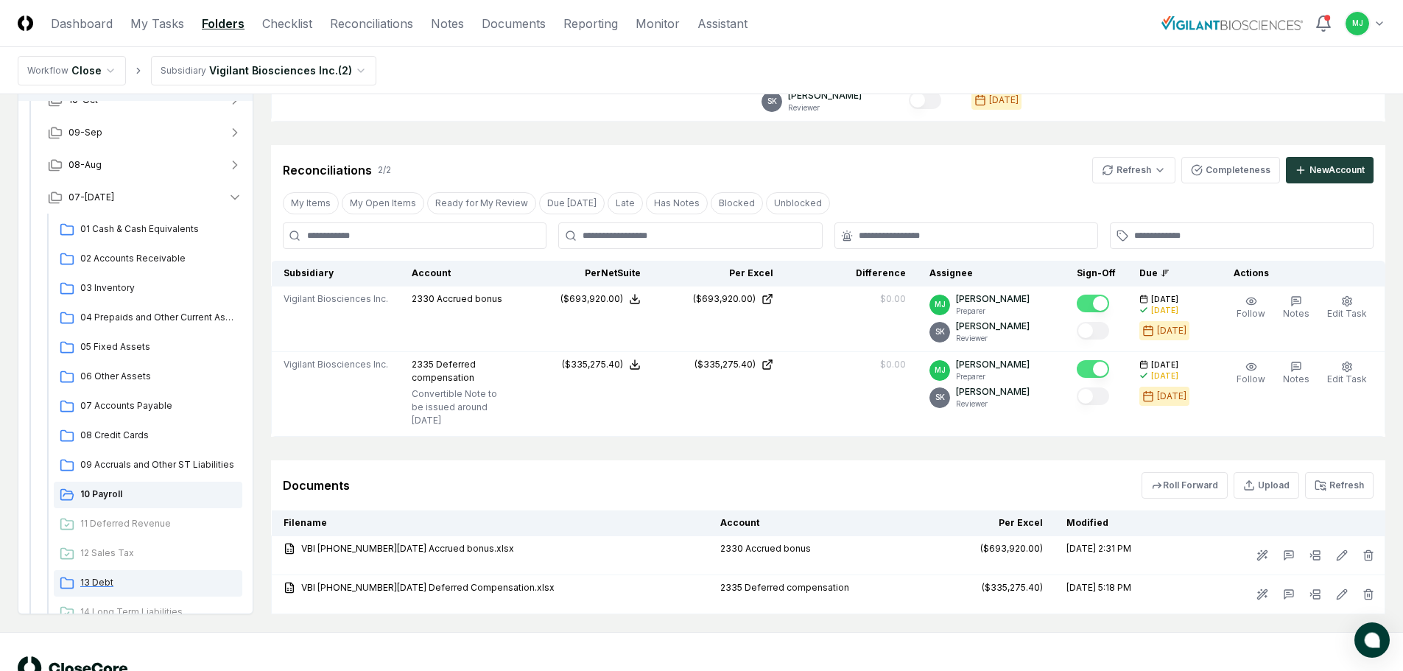
click at [91, 576] on span "13 Debt" at bounding box center [158, 582] width 156 height 13
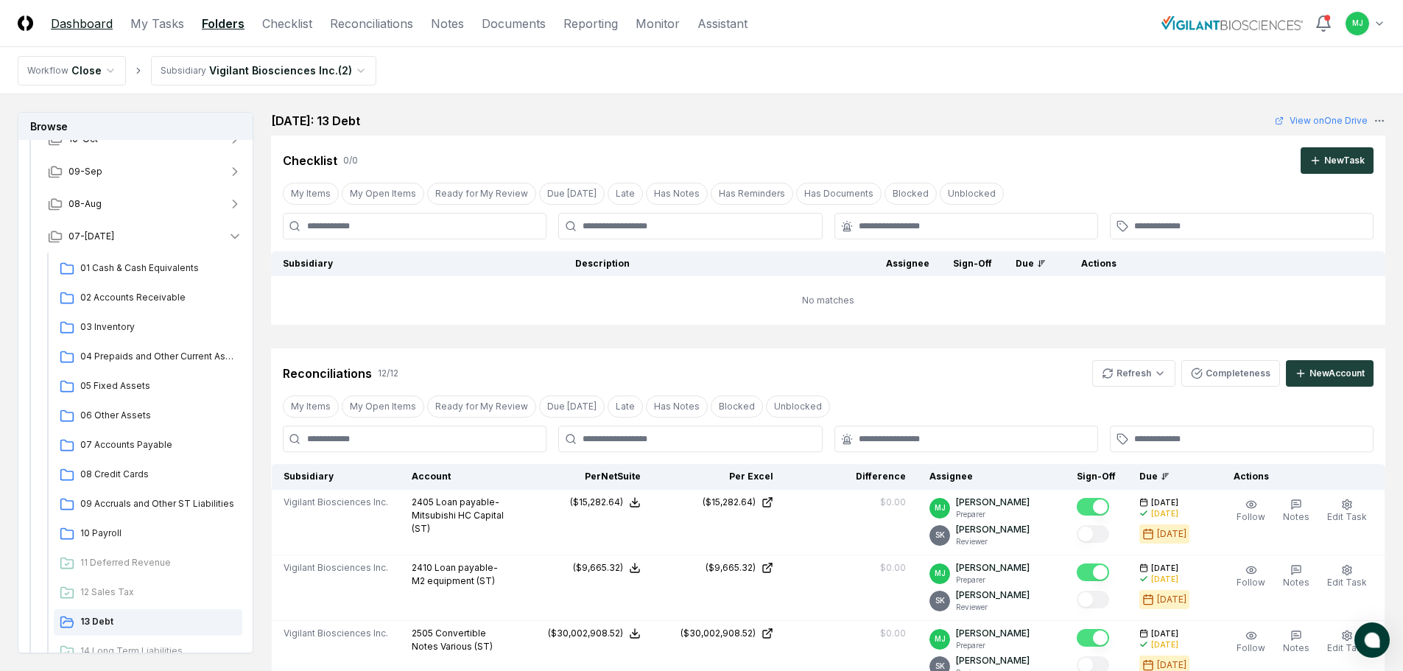
click at [82, 24] on link "Dashboard" at bounding box center [82, 24] width 62 height 18
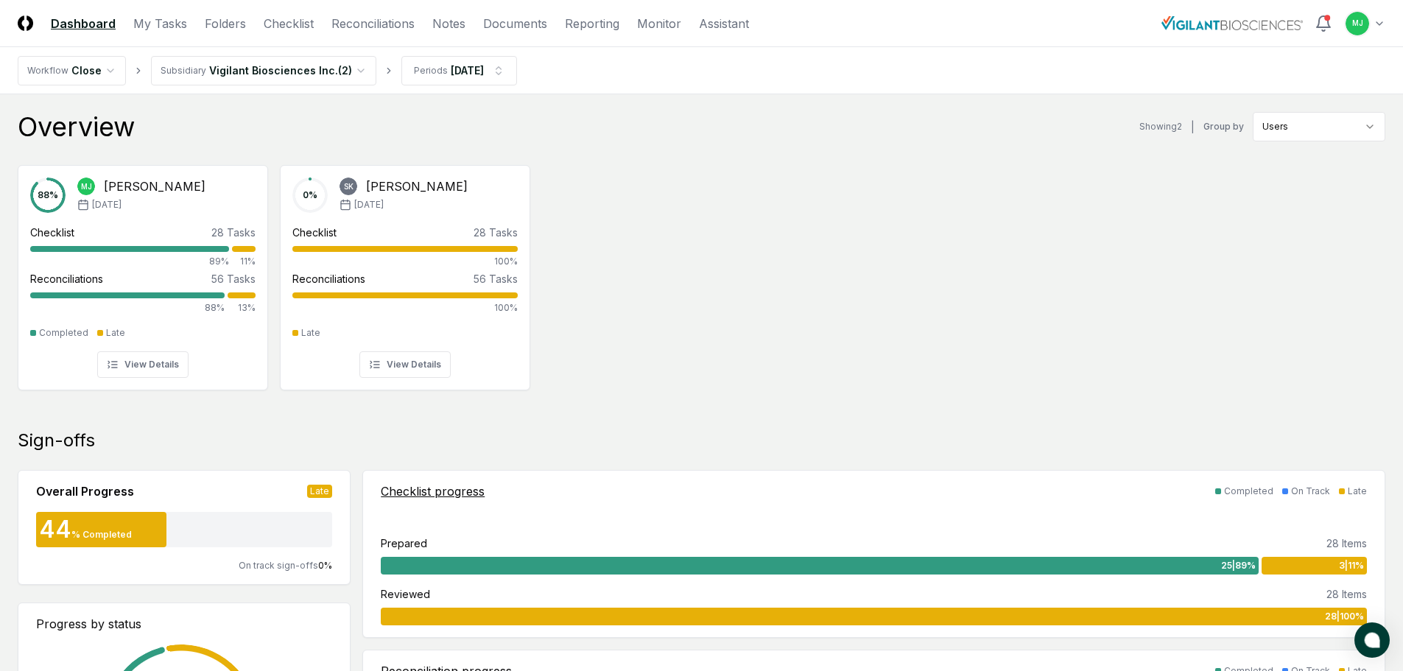
click at [583, 562] on div "25 | 89 %" at bounding box center [820, 566] width 878 height 18
